Goal: Task Accomplishment & Management: Use online tool/utility

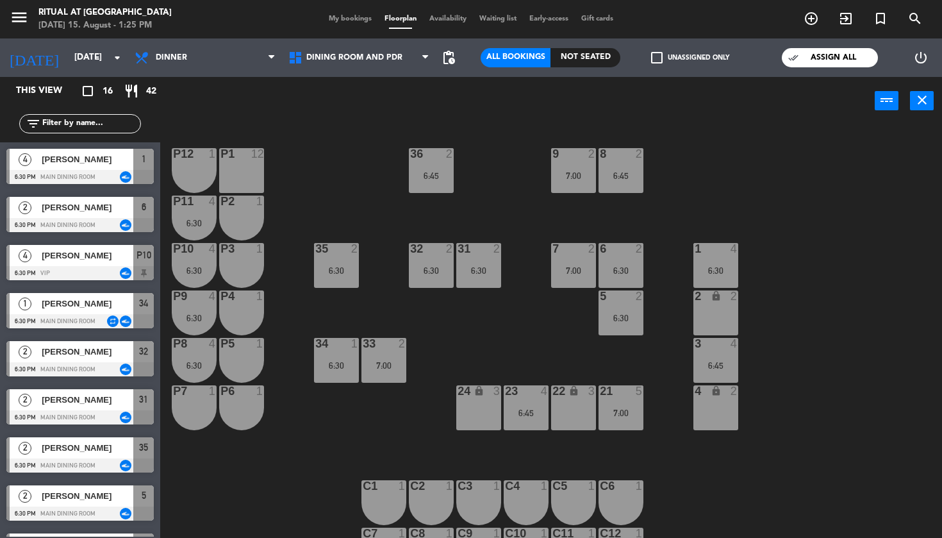
click at [685, 61] on label "check_box_outline_blank Unassigned only" at bounding box center [690, 58] width 78 height 12
click at [690, 58] on input "check_box_outline_blank Unassigned only" at bounding box center [690, 58] width 0 height 0
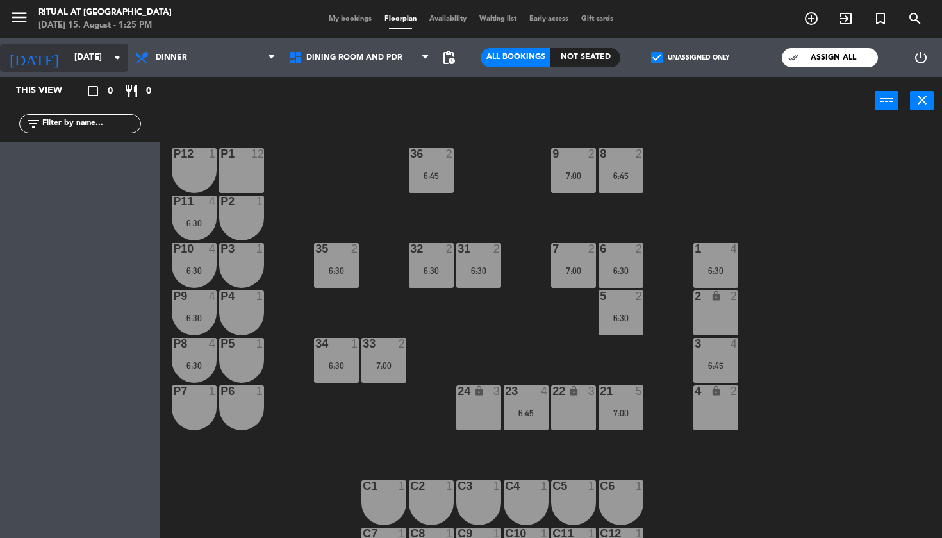
click at [110, 54] on icon "arrow_drop_down" at bounding box center [117, 57] width 15 height 15
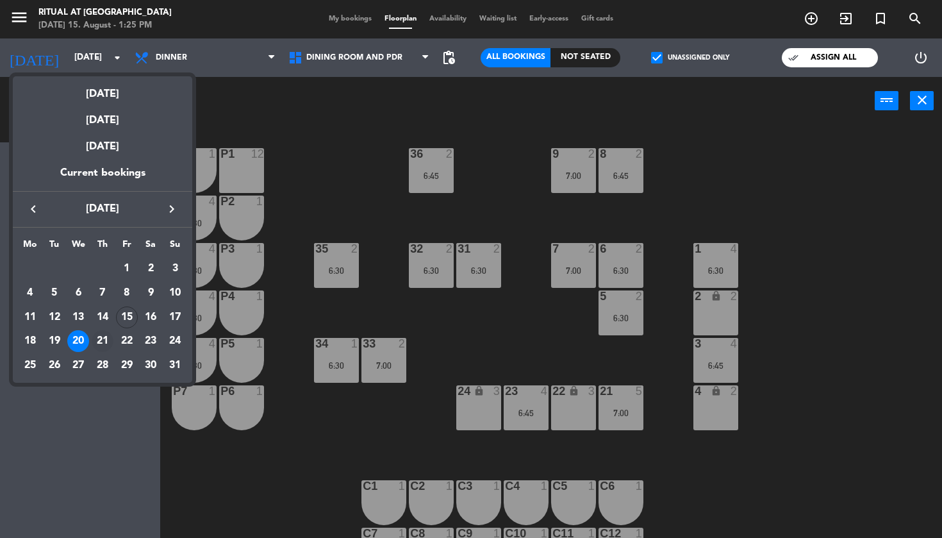
click at [103, 343] on div "21" at bounding box center [103, 341] width 22 height 22
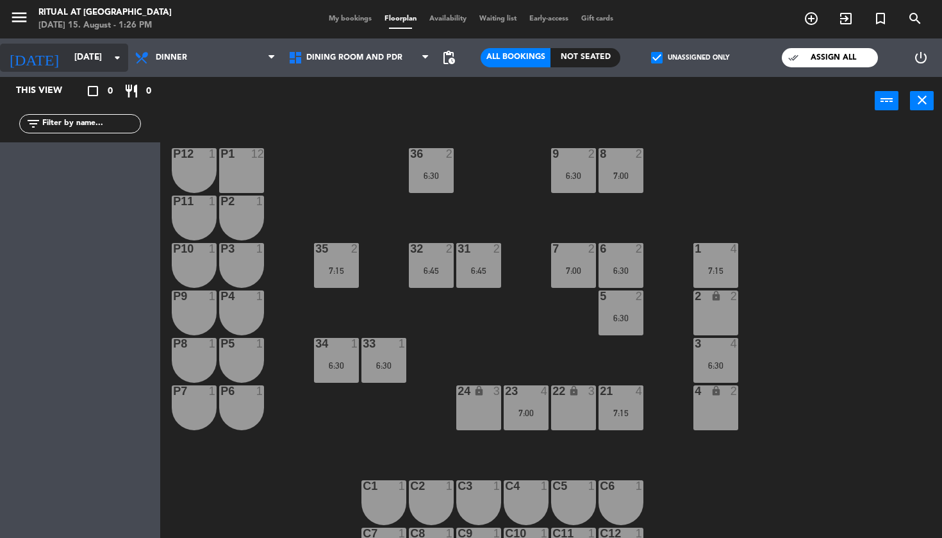
click at [84, 70] on div "[DATE] [DATE] arrow_drop_down" at bounding box center [64, 58] width 128 height 28
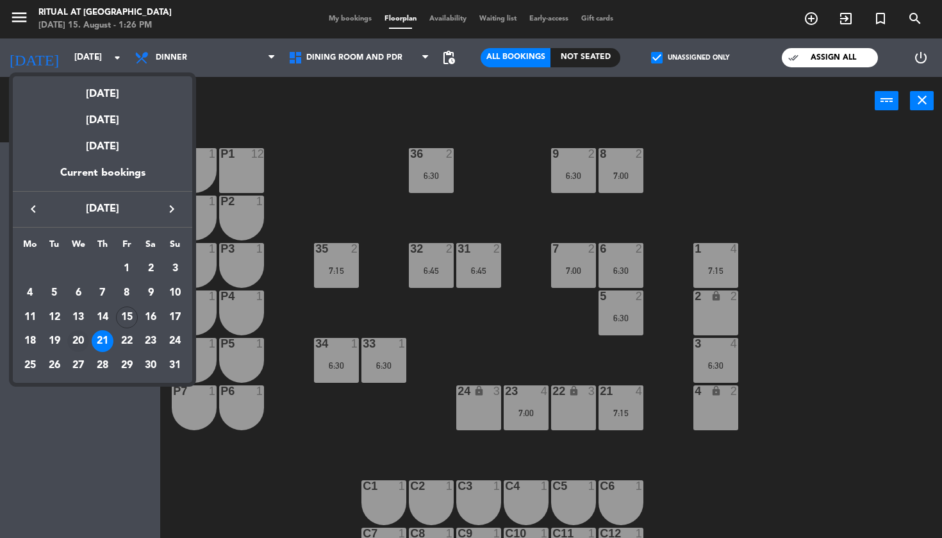
click at [76, 331] on div "20" at bounding box center [78, 341] width 22 height 22
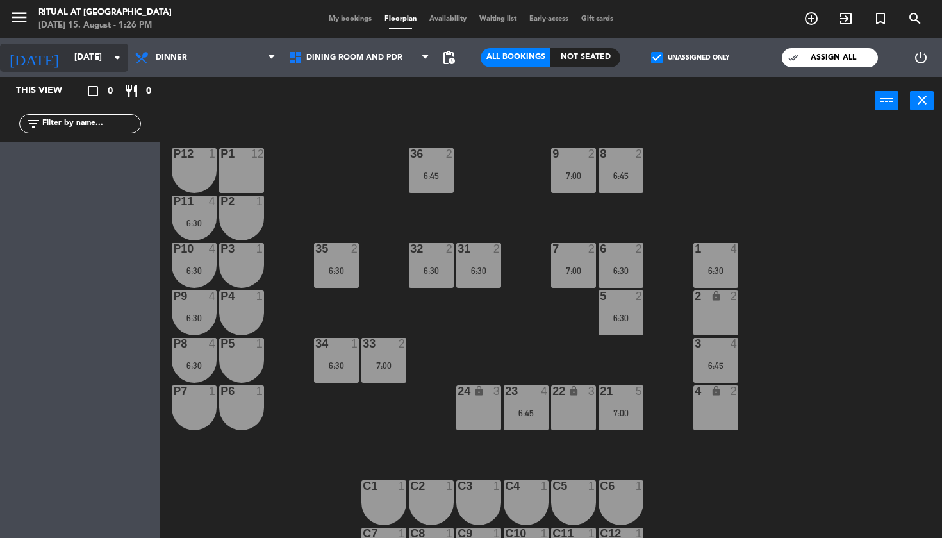
click at [116, 62] on icon "arrow_drop_down" at bounding box center [117, 57] width 15 height 15
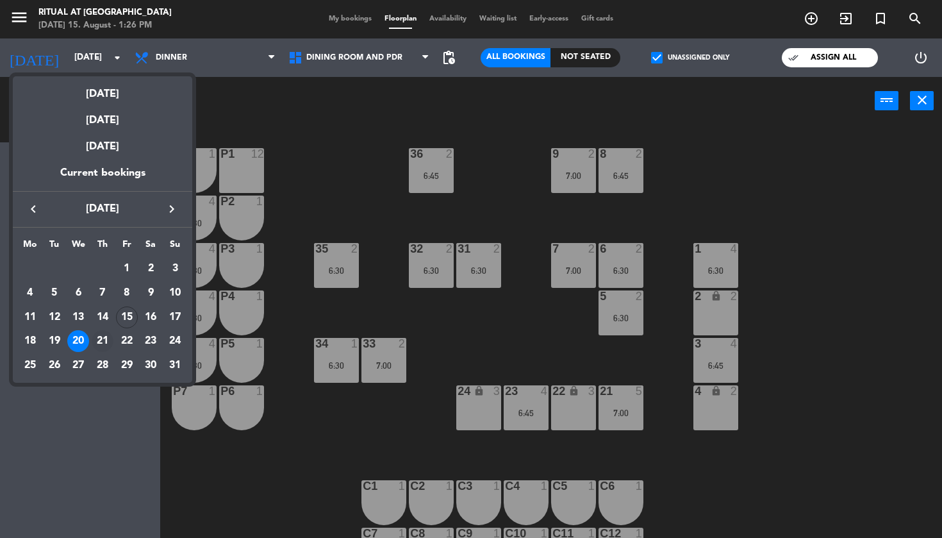
click at [97, 338] on div "21" at bounding box center [103, 341] width 22 height 22
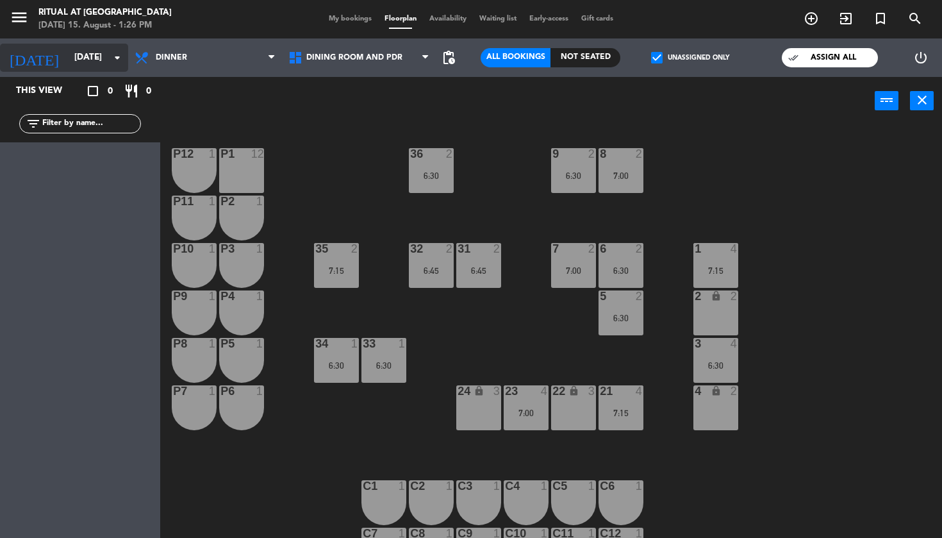
click at [93, 63] on input "[DATE]" at bounding box center [125, 57] width 115 height 23
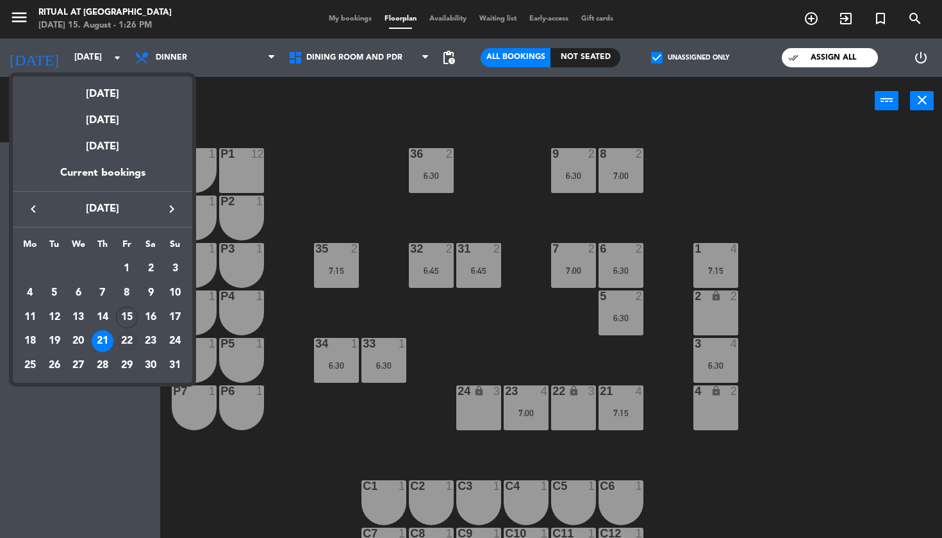
click at [126, 346] on div "22" at bounding box center [127, 341] width 22 height 22
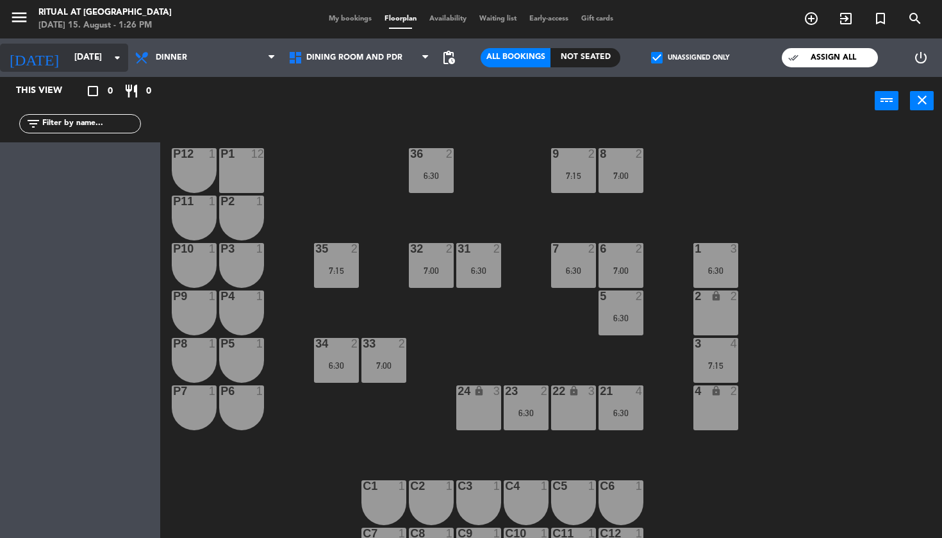
click at [104, 60] on input "[DATE]" at bounding box center [125, 57] width 115 height 23
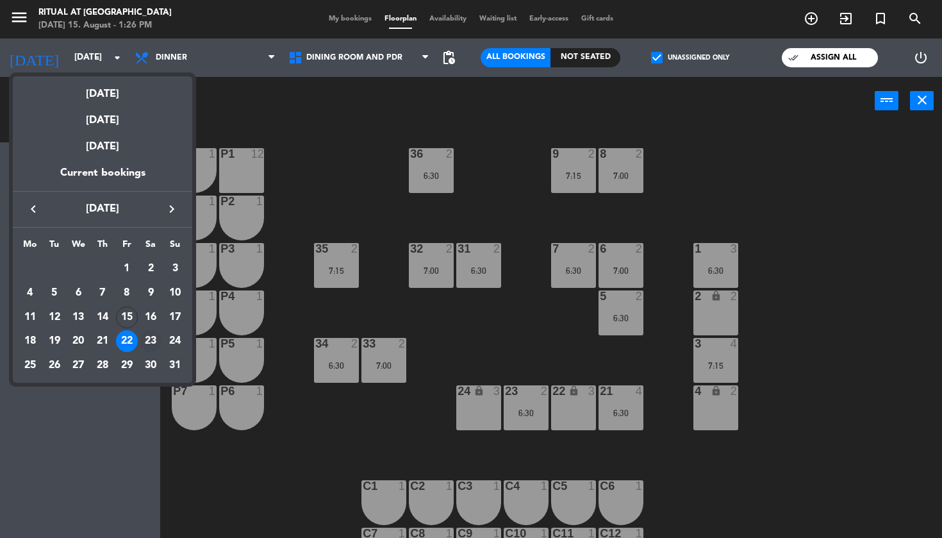
click at [147, 340] on div "23" at bounding box center [151, 341] width 22 height 22
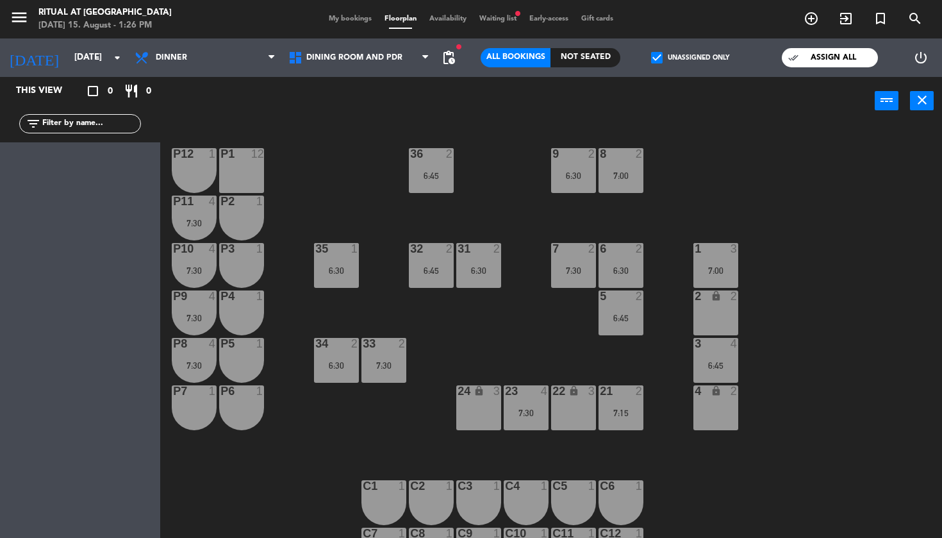
click at [667, 60] on label "check_box Unassigned only" at bounding box center [690, 58] width 78 height 12
click at [690, 58] on input "check_box Unassigned only" at bounding box center [690, 58] width 0 height 0
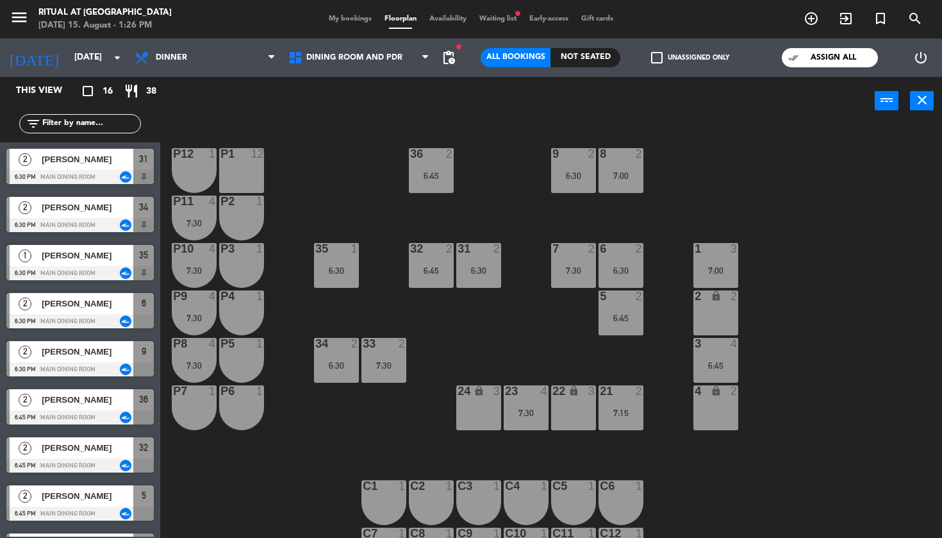
click at [667, 60] on label "check_box_outline_blank Unassigned only" at bounding box center [690, 58] width 78 height 12
click at [690, 58] on input "check_box_outline_blank Unassigned only" at bounding box center [690, 58] width 0 height 0
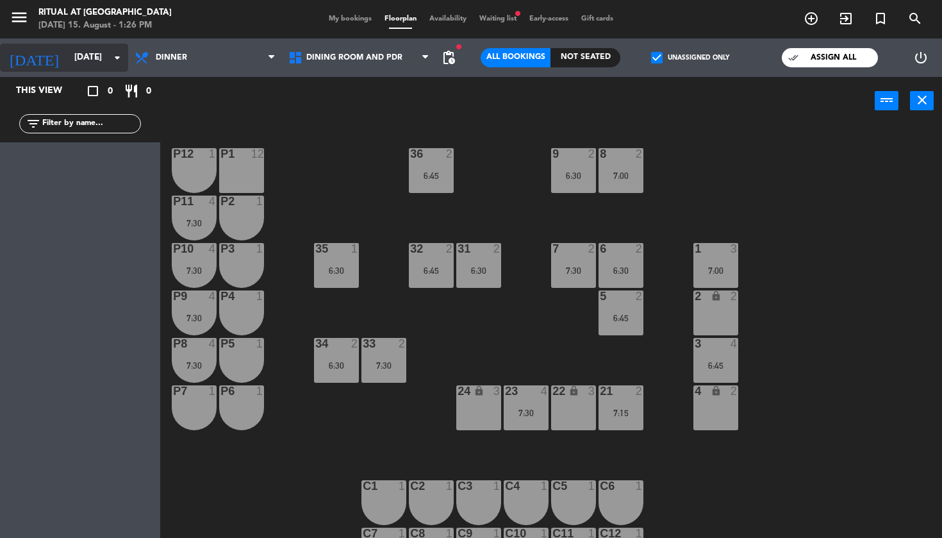
click at [85, 62] on input "[DATE]" at bounding box center [125, 57] width 115 height 23
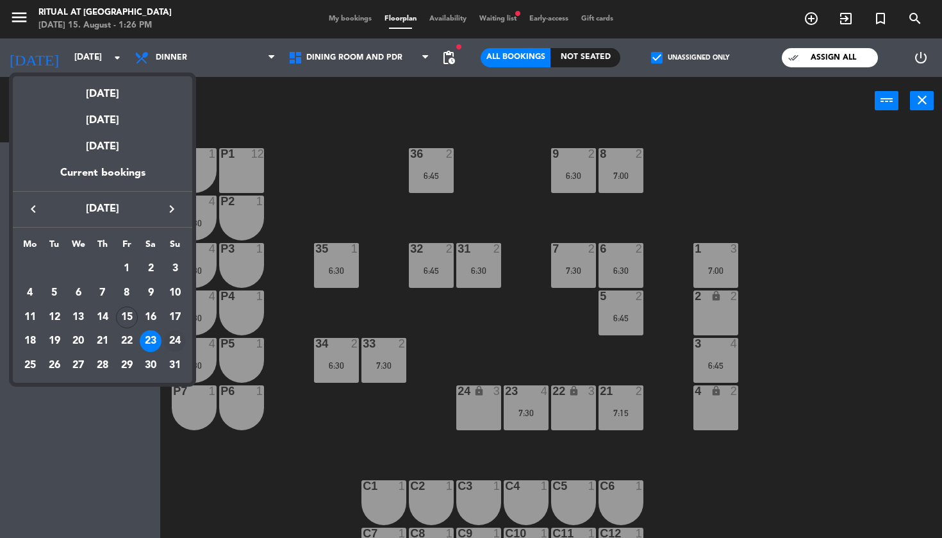
click at [180, 342] on div "24" at bounding box center [175, 341] width 22 height 22
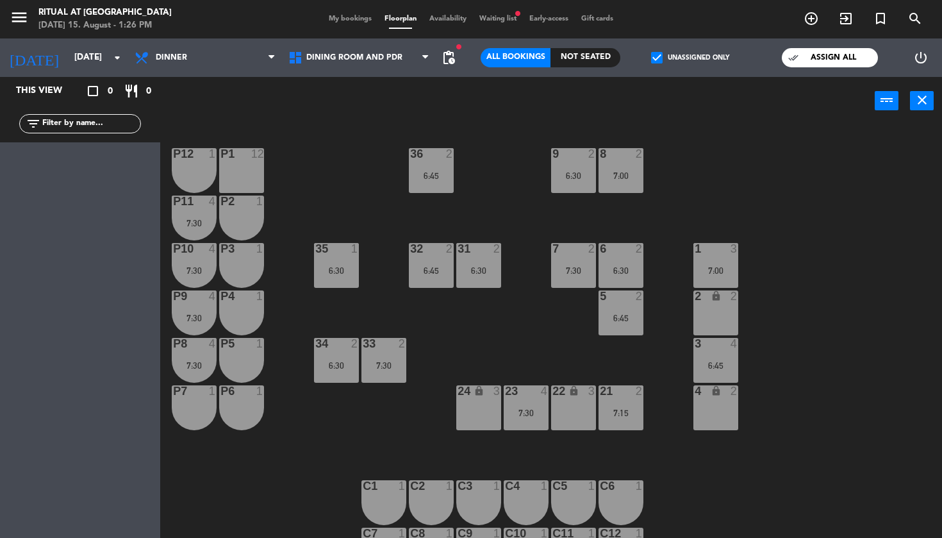
type input "[DATE]"
click at [918, 100] on icon "close" at bounding box center [922, 99] width 15 height 15
